Goal: Transaction & Acquisition: Obtain resource

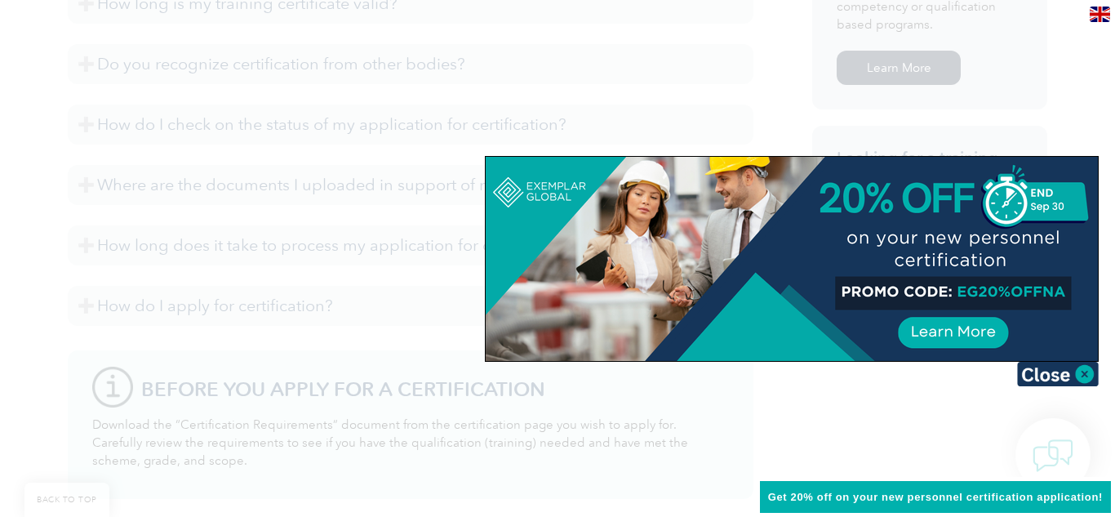
scroll to position [1482, 0]
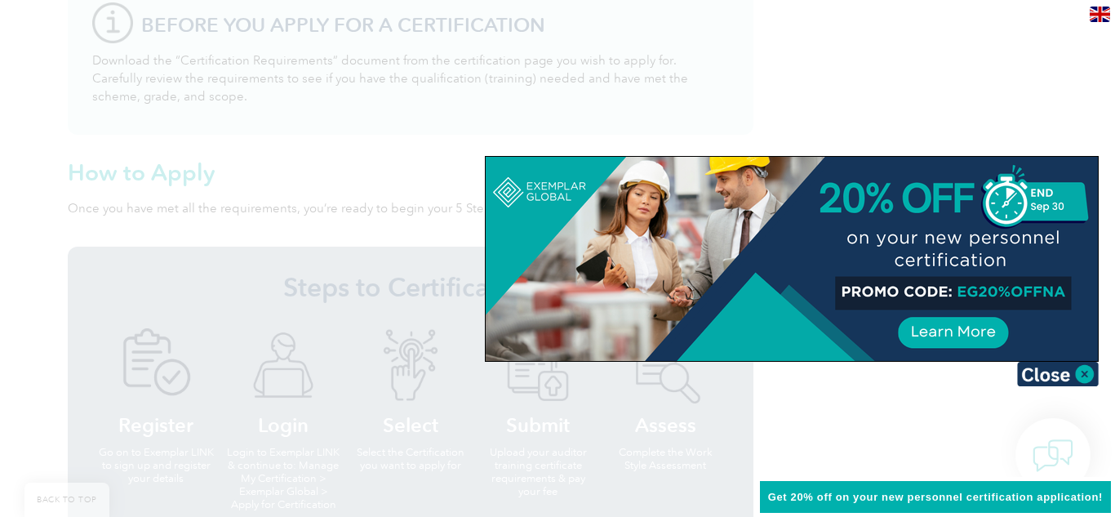
click at [38, 211] on div at bounding box center [557, 258] width 1115 height 517
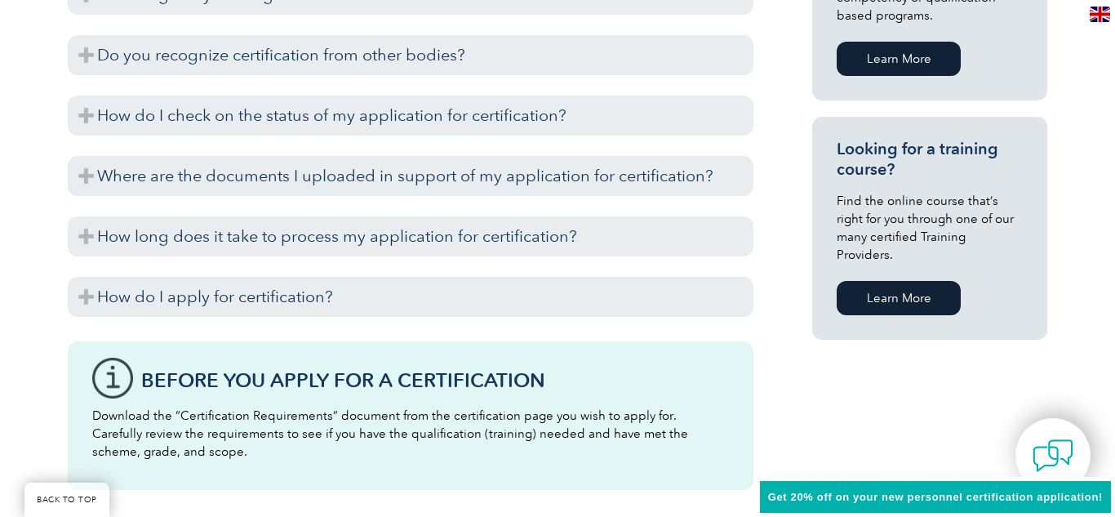
scroll to position [1140, 0]
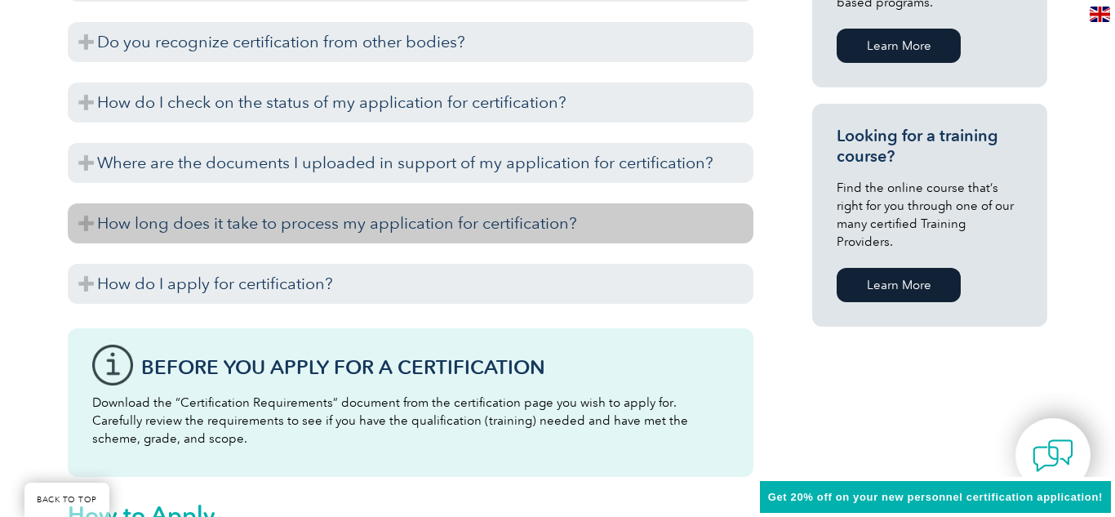
click at [89, 228] on h3 "How long does it take to process my application for certification?" at bounding box center [411, 223] width 686 height 40
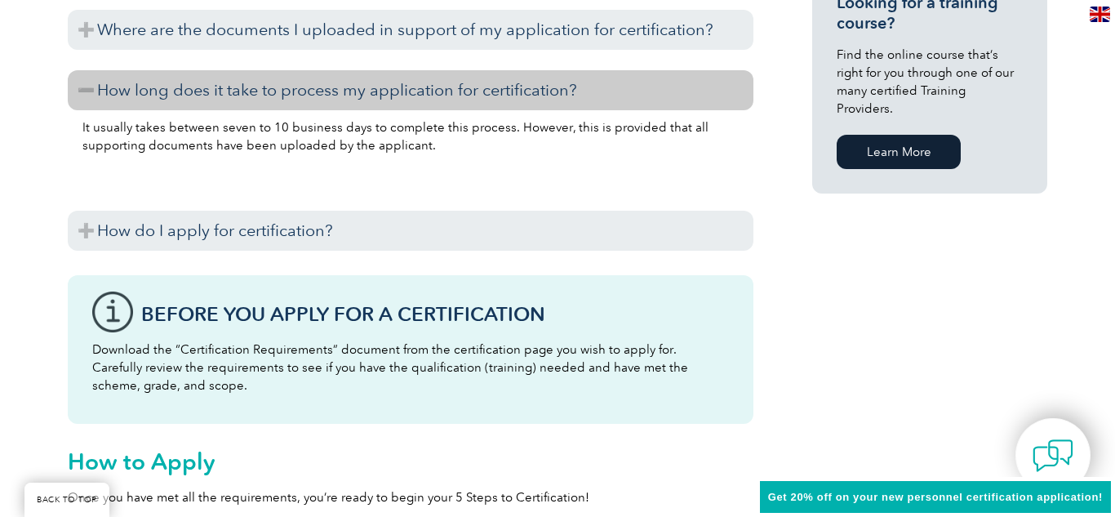
scroll to position [1292, 0]
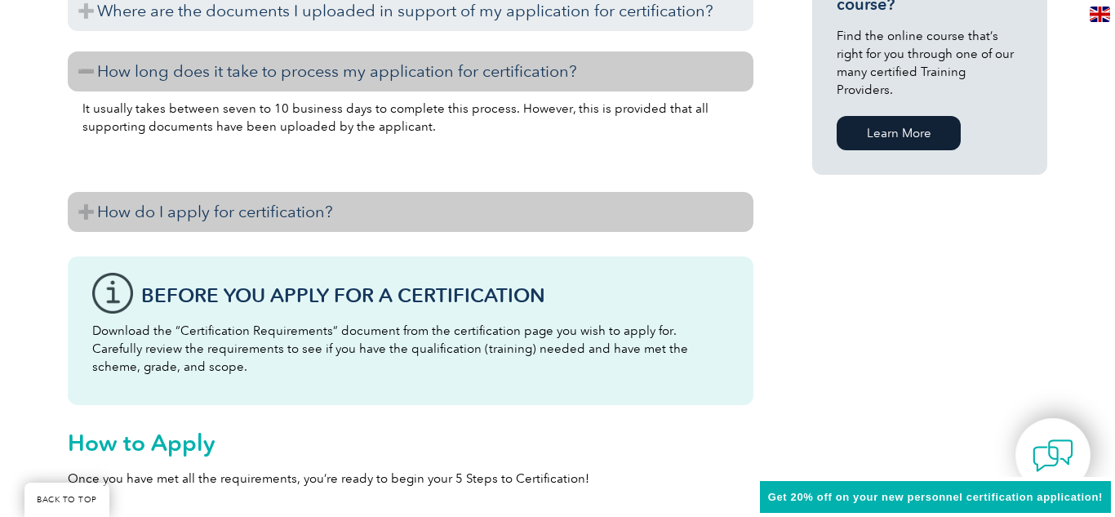
click at [80, 225] on h3 "How do I apply for certification?" at bounding box center [411, 212] width 686 height 40
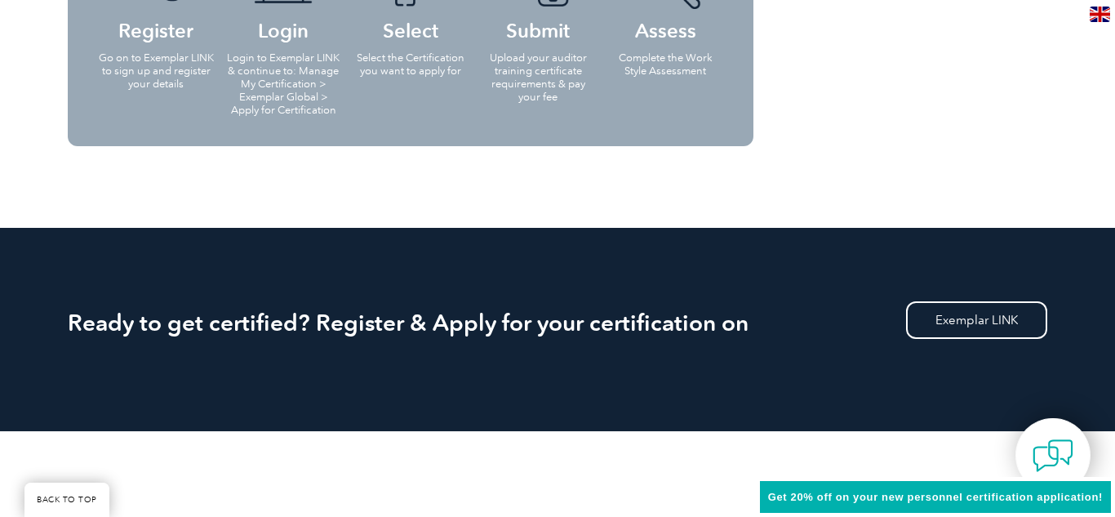
scroll to position [0, 0]
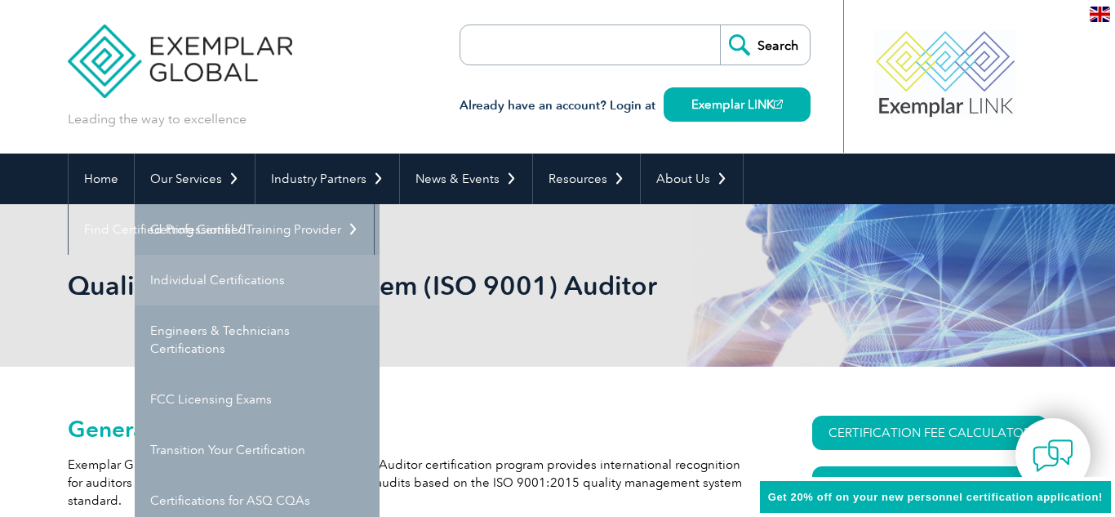
click at [167, 268] on link "Individual Certifications" at bounding box center [257, 280] width 245 height 51
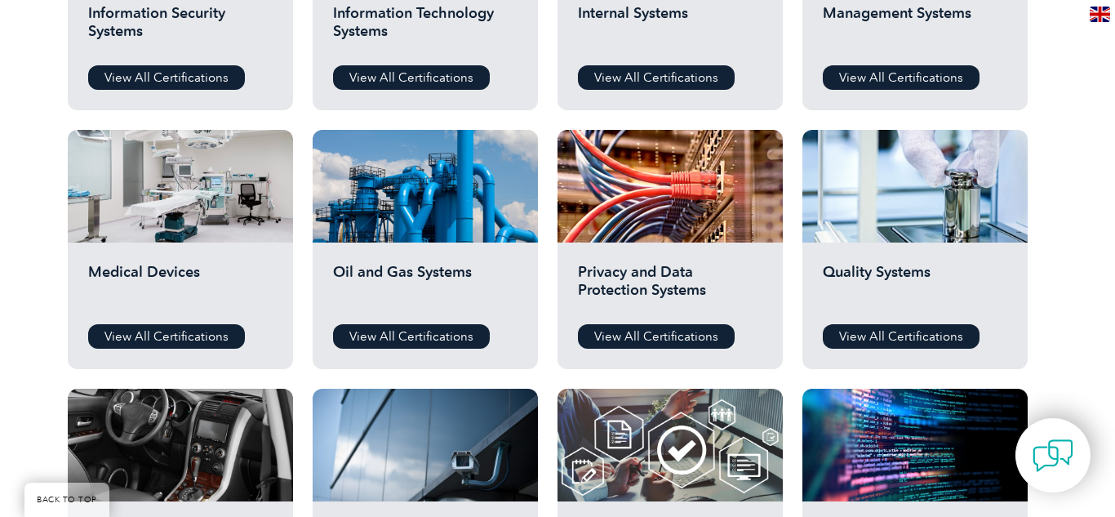
scroll to position [1002, 0]
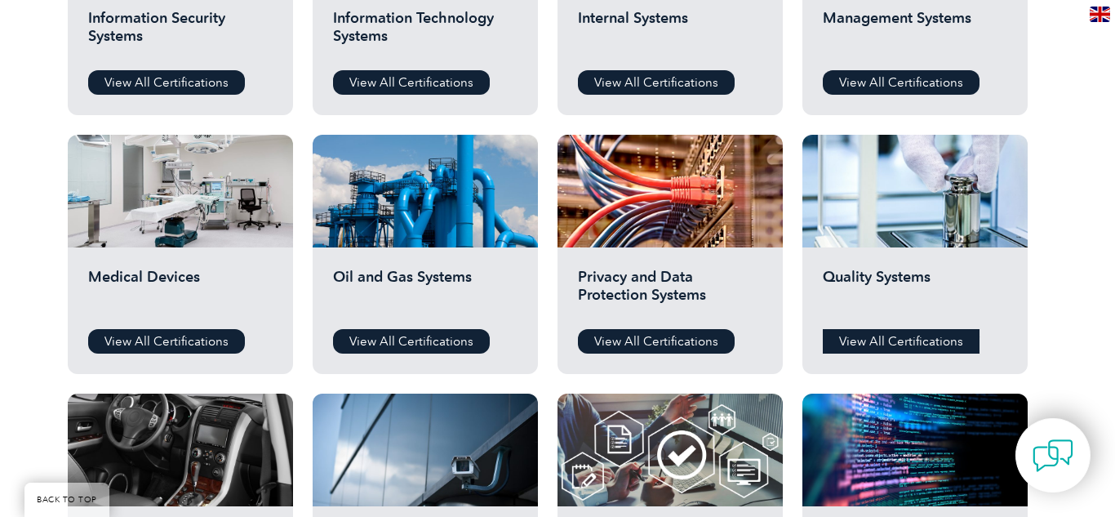
click at [867, 336] on link "View All Certifications" at bounding box center [901, 341] width 157 height 24
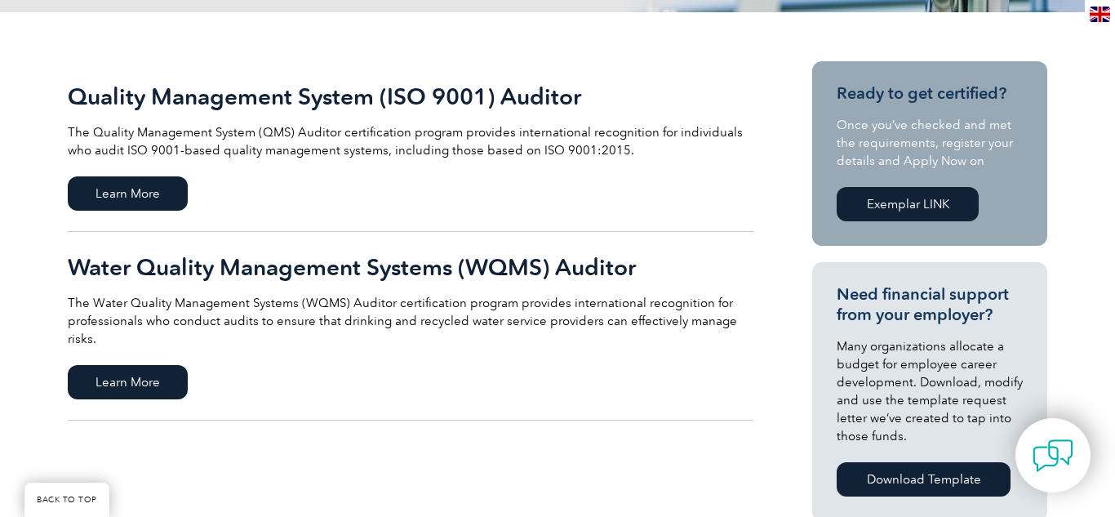
scroll to position [333, 0]
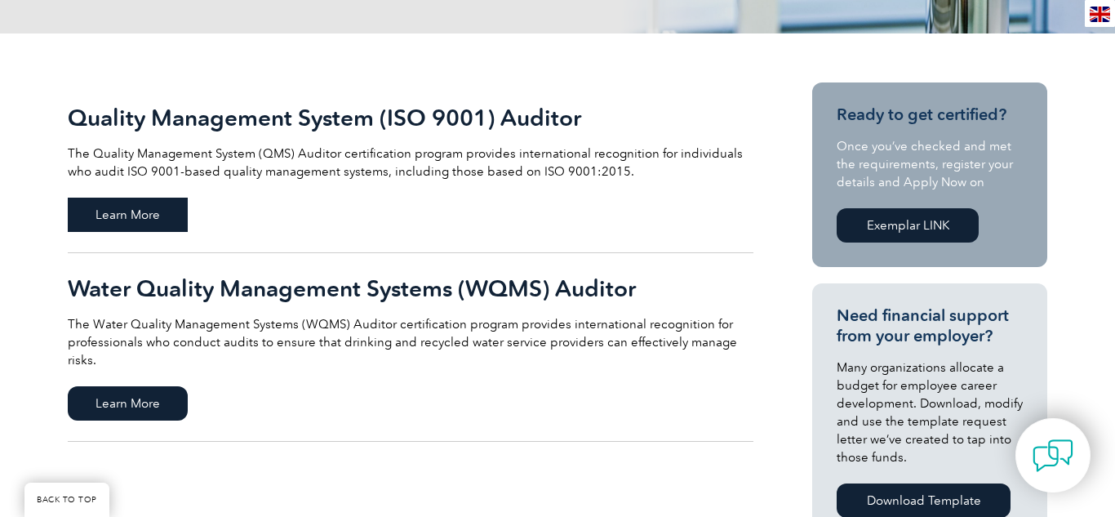
click at [174, 214] on span "Learn More" at bounding box center [128, 215] width 120 height 34
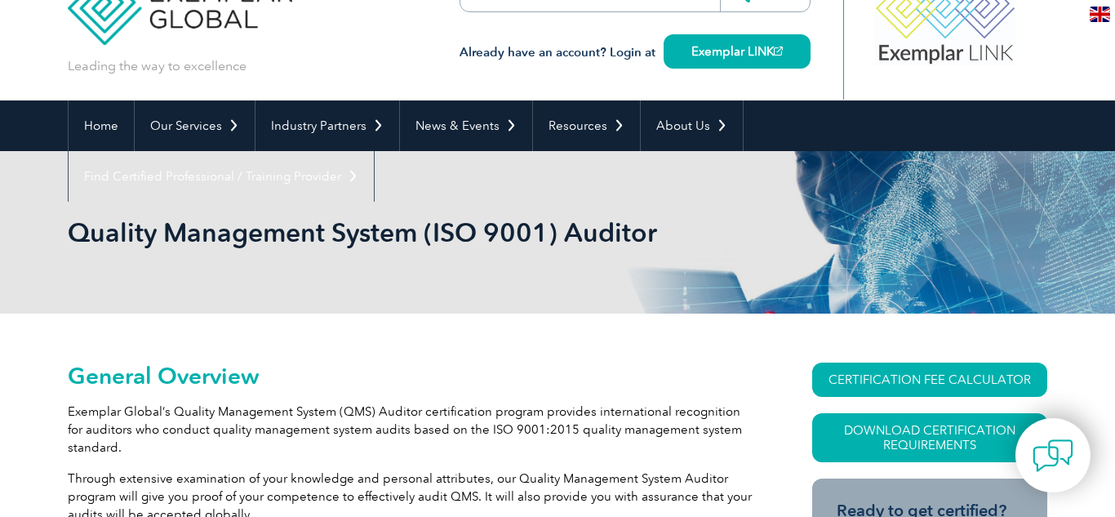
scroll to position [106, 0]
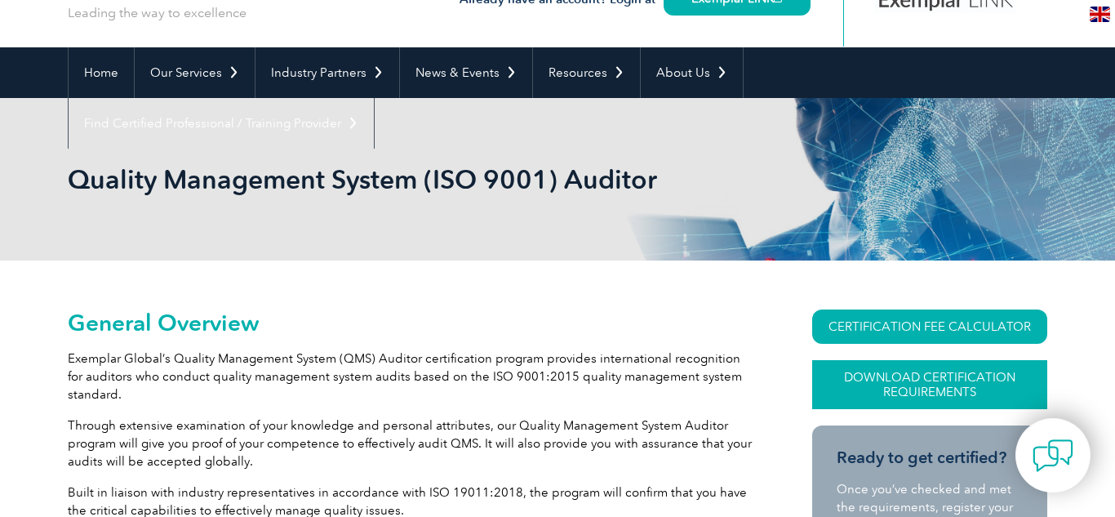
click at [841, 375] on link "Download Certification Requirements" at bounding box center [929, 384] width 235 height 49
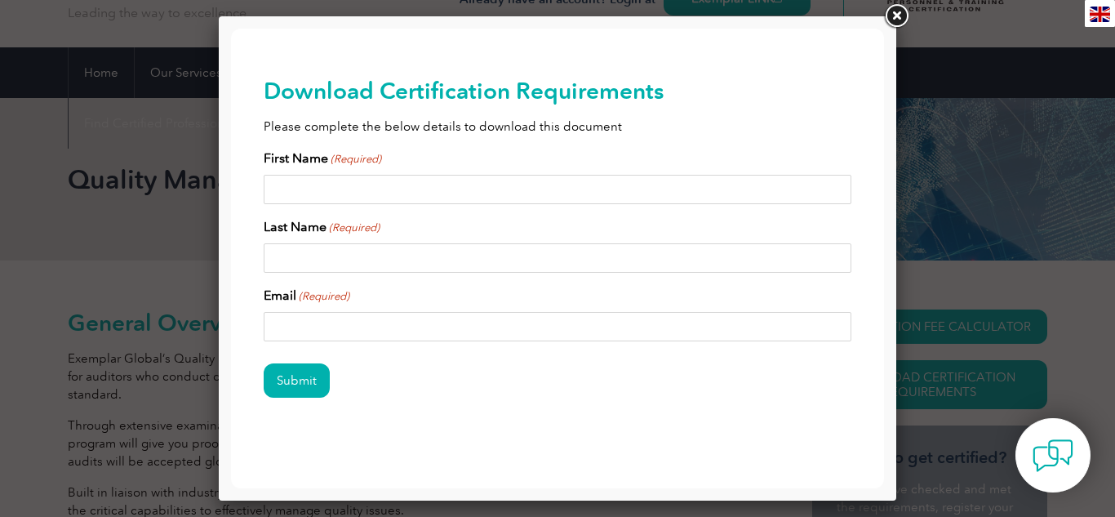
scroll to position [11, 0]
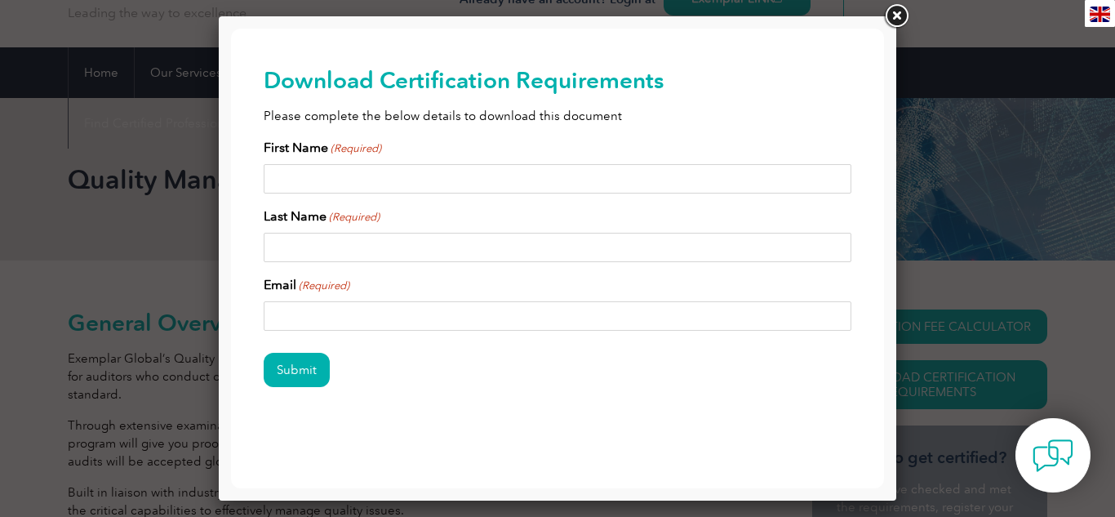
click at [499, 176] on input "First Name (Required)" at bounding box center [558, 178] width 588 height 29
type input "George"
type input "Smitto"
type input "s"
type input "b"
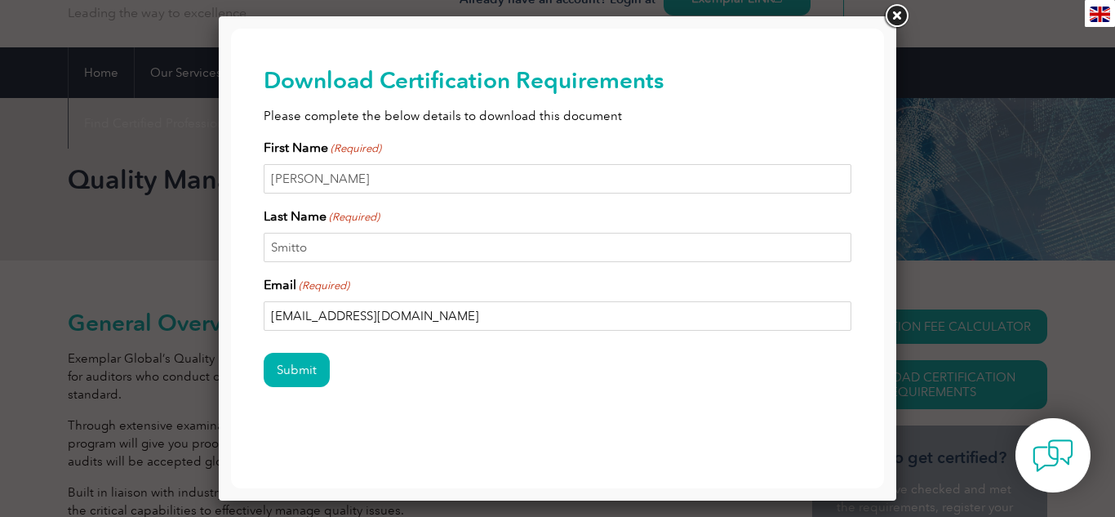
type input "spiritaccount@gmail.com"
click at [264, 353] on input "Submit" at bounding box center [297, 370] width 66 height 34
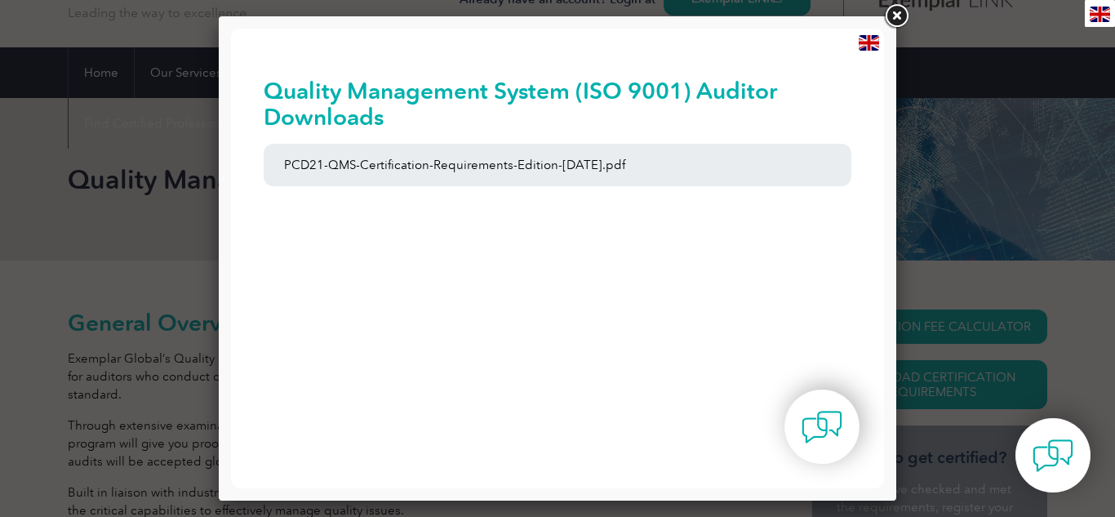
scroll to position [0, 0]
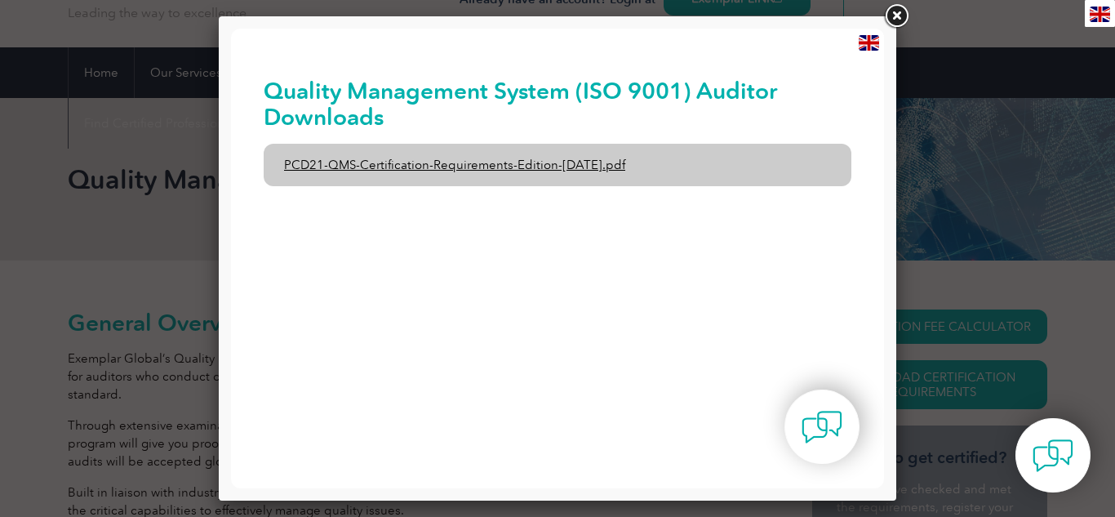
click at [581, 163] on link "PCD21-QMS-Certification-Requirements-Edition-2-April-2022.pdf" at bounding box center [558, 165] width 588 height 42
